Goal: Task Accomplishment & Management: Use online tool/utility

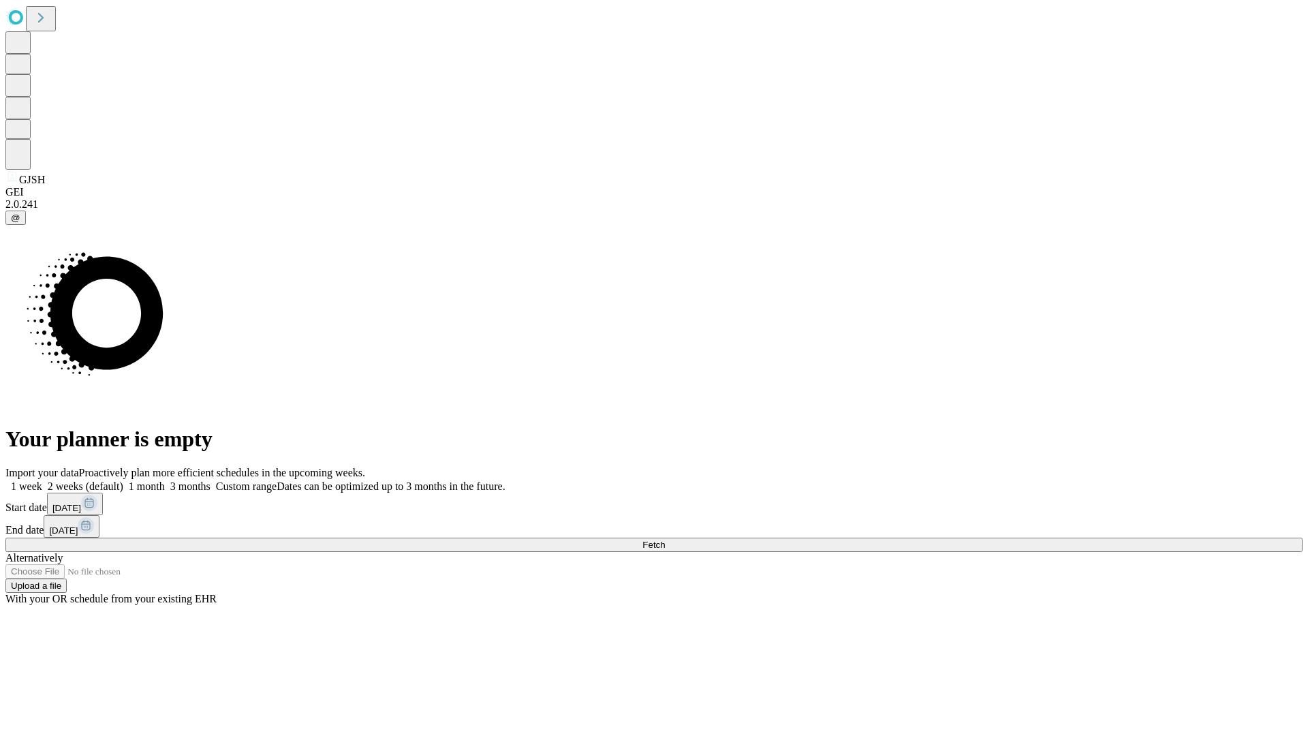
click at [665, 540] on span "Fetch" at bounding box center [654, 545] width 22 height 10
